Goal: Information Seeking & Learning: Understand process/instructions

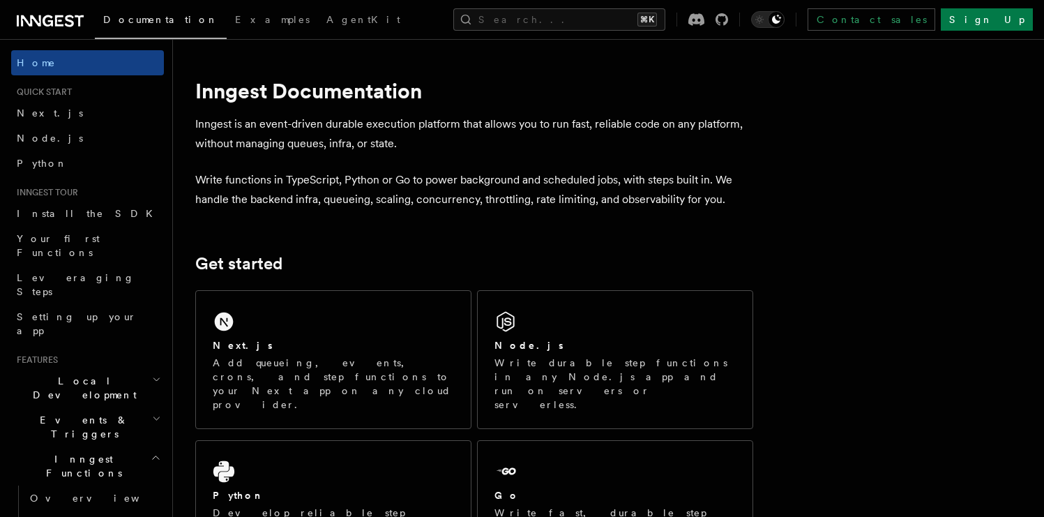
click at [114, 447] on h2 "Inngest Functions" at bounding box center [87, 466] width 153 height 39
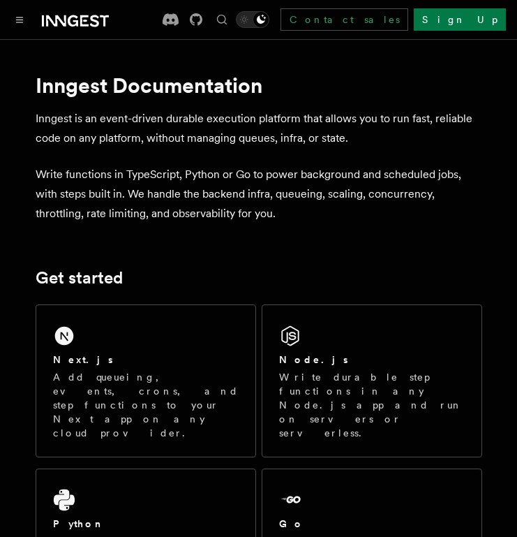
click at [335, 209] on p "Write functions in TypeScript, Python or Go to power background and scheduled j…" at bounding box center [259, 194] width 447 height 59
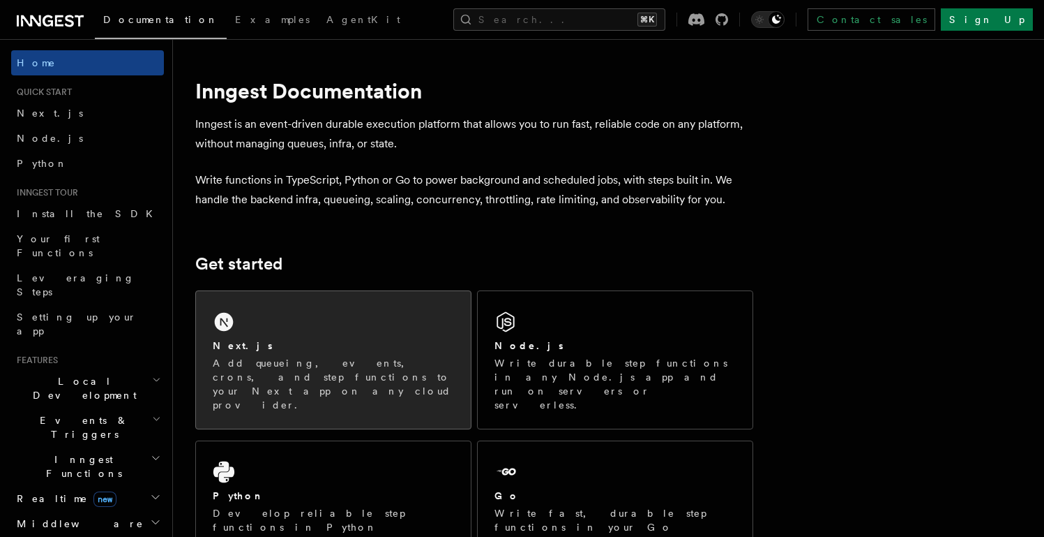
click at [313, 326] on div "Next.js Add queueing, events, crons, and step functions to your Next app on any…" at bounding box center [333, 359] width 275 height 137
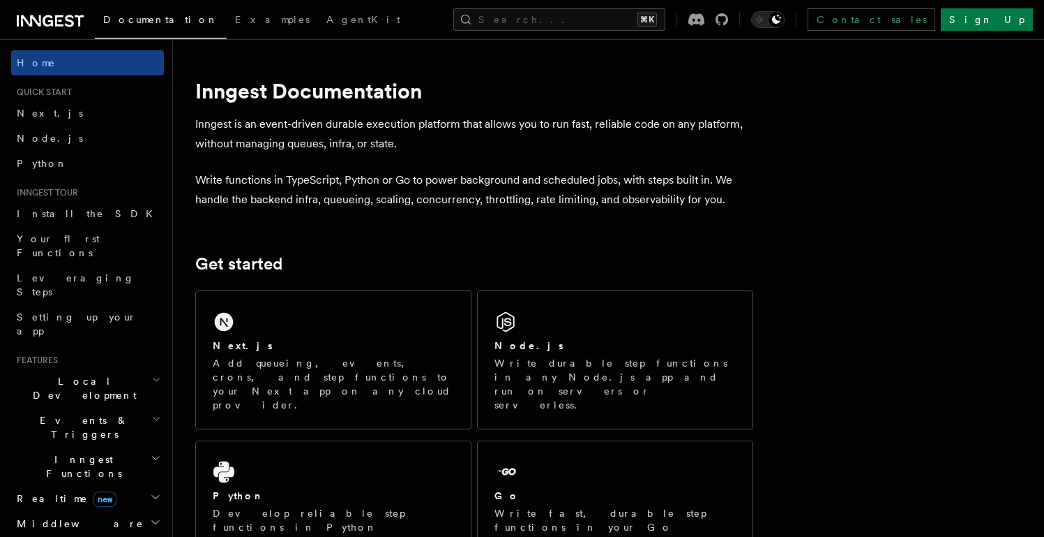
click at [71, 13] on icon at bounding box center [50, 21] width 67 height 17
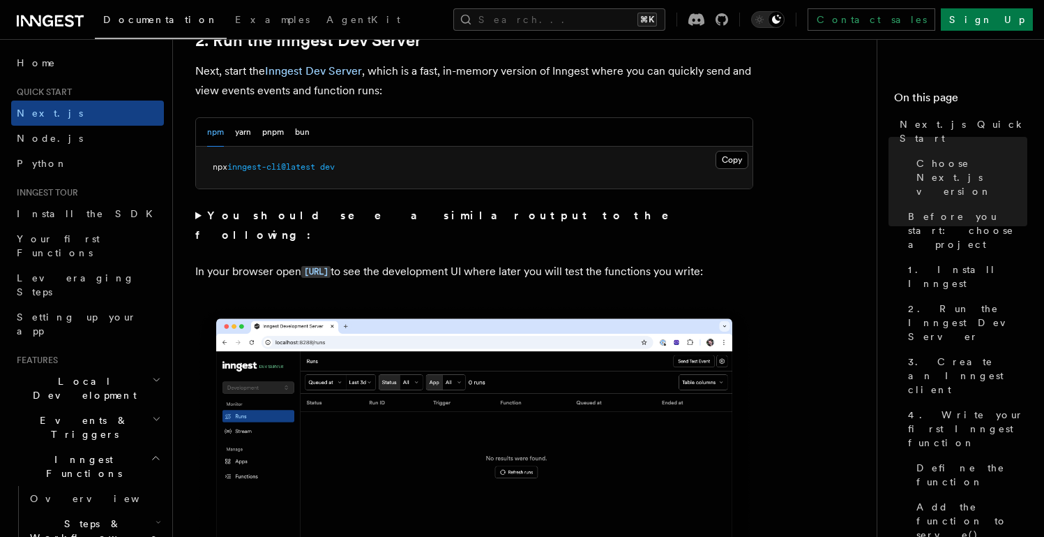
scroll to position [1005, 0]
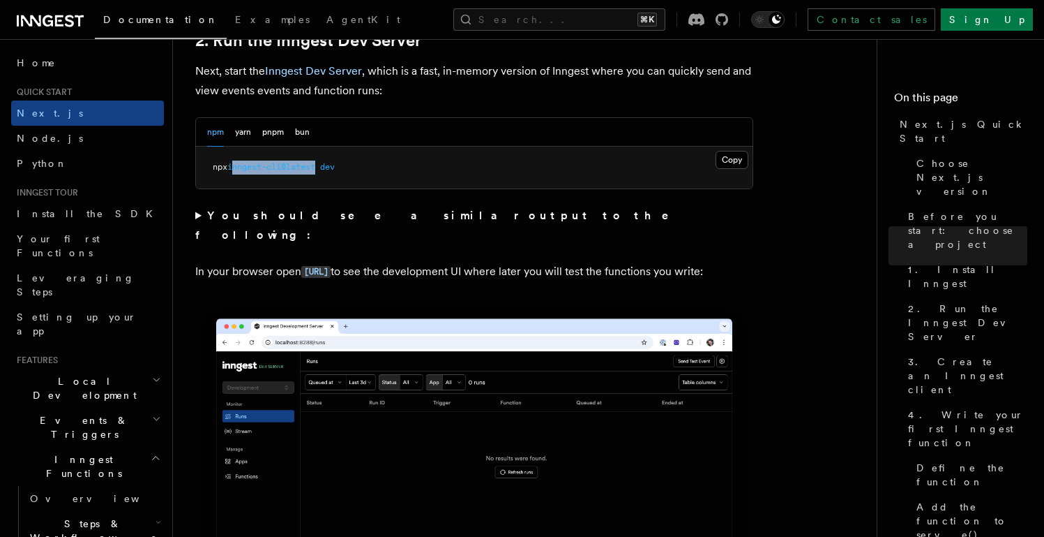
drag, startPoint x: 237, startPoint y: 169, endPoint x: 324, endPoint y: 170, distance: 86.5
click at [324, 170] on span "npx inngest-cli@latest dev" at bounding box center [274, 167] width 122 height 10
